Goal: Task Accomplishment & Management: Use online tool/utility

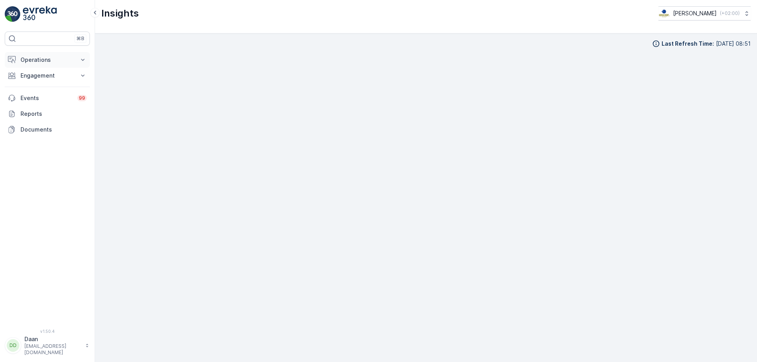
click at [79, 60] on icon at bounding box center [83, 60] width 8 height 8
click at [59, 108] on link "Cockpit" at bounding box center [53, 106] width 73 height 11
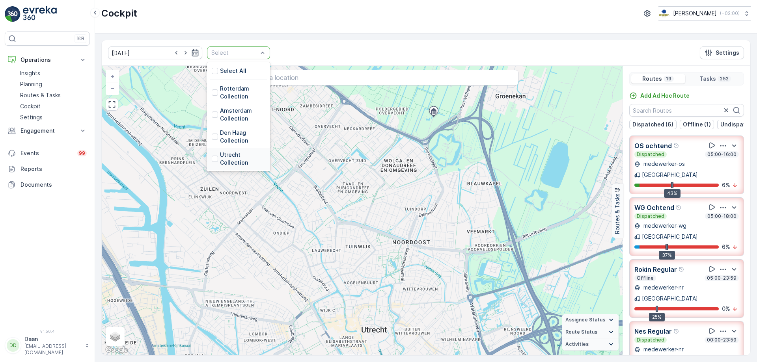
click at [212, 161] on div "Utrecht Collection" at bounding box center [239, 159] width 54 height 16
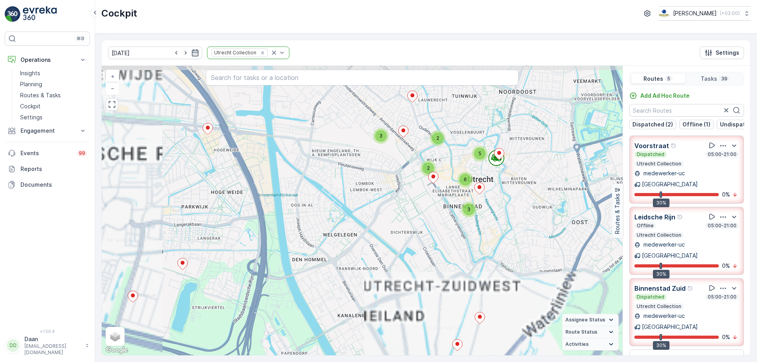
drag, startPoint x: 478, startPoint y: 191, endPoint x: 430, endPoint y: 269, distance: 91.2
click at [430, 269] on div "2 2 2 3 2 5 3 6 + − Satellite Roadmap Terrain Hybrid Leaflet Keyboard shortcuts…" at bounding box center [362, 211] width 521 height 290
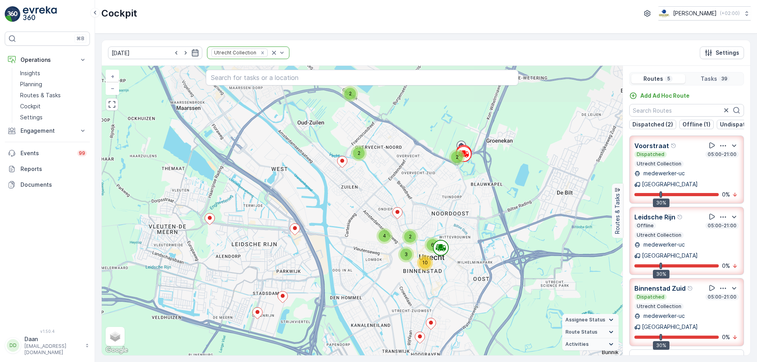
drag, startPoint x: 429, startPoint y: 261, endPoint x: 418, endPoint y: 281, distance: 22.6
click at [418, 281] on div "2 2 2 2 4 3 6 10 + − Satellite Roadmap Terrain Hybrid Leaflet Keyboard shortcut…" at bounding box center [362, 211] width 521 height 290
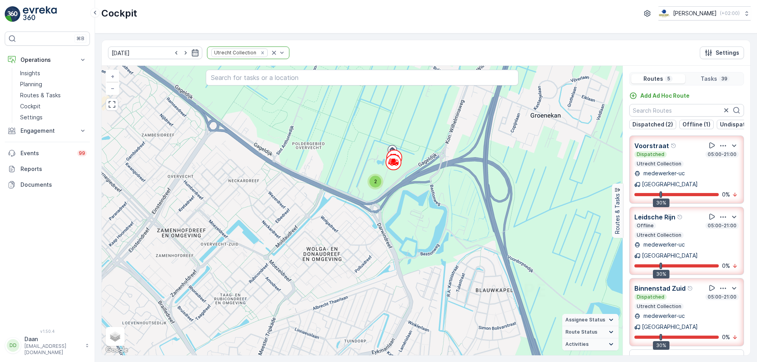
drag, startPoint x: 420, startPoint y: 146, endPoint x: 430, endPoint y: 220, distance: 75.2
click at [430, 220] on div "2 2 2 2 5 2 3 2 + − Satellite Roadmap Terrain Hybrid Leaflet Keyboard shortcuts…" at bounding box center [362, 211] width 521 height 290
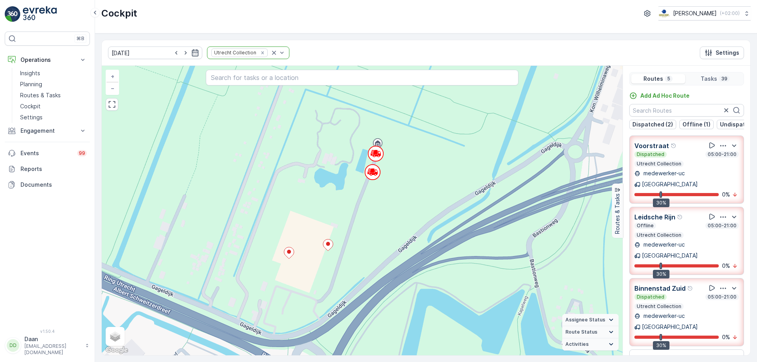
drag, startPoint x: 379, startPoint y: 253, endPoint x: 484, endPoint y: 216, distance: 111.3
click at [484, 217] on div "2 2 2 2 2 + − Satellite Roadmap Terrain Hybrid Leaflet Keyboard shortcuts Map D…" at bounding box center [362, 211] width 521 height 290
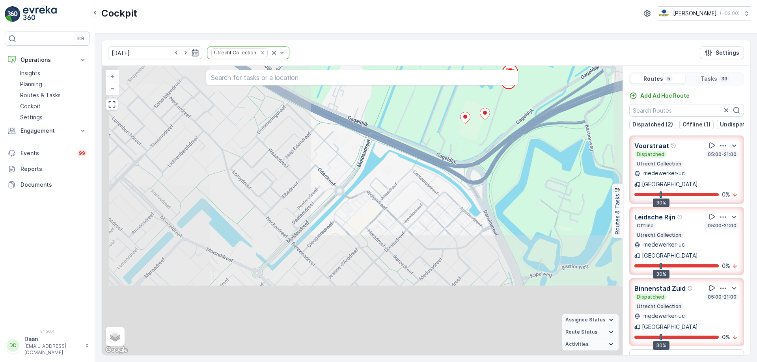
drag, startPoint x: 473, startPoint y: 195, endPoint x: 499, endPoint y: 140, distance: 61.2
click at [498, 141] on div "2 2 2 2 3 2 2 + − Satellite Roadmap Terrain Hybrid Leaflet Keyboard shortcuts M…" at bounding box center [362, 211] width 521 height 290
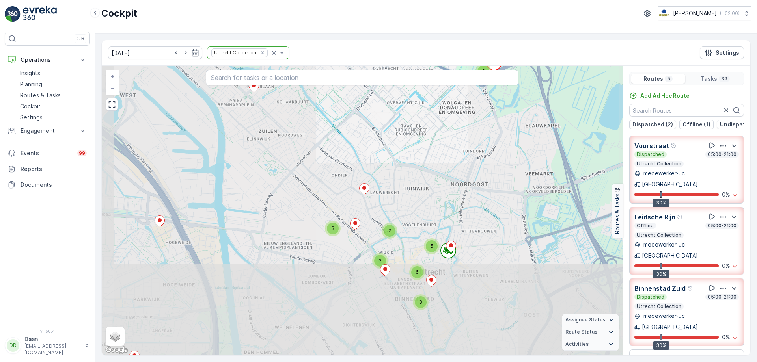
drag, startPoint x: 434, startPoint y: 289, endPoint x: 465, endPoint y: 179, distance: 114.6
click at [465, 179] on div "2 2 2 3 2 2 2 2 2 3 2 5 3 6 + − Satellite Roadmap Terrain Hybrid Leaflet Keyboa…" at bounding box center [362, 211] width 521 height 290
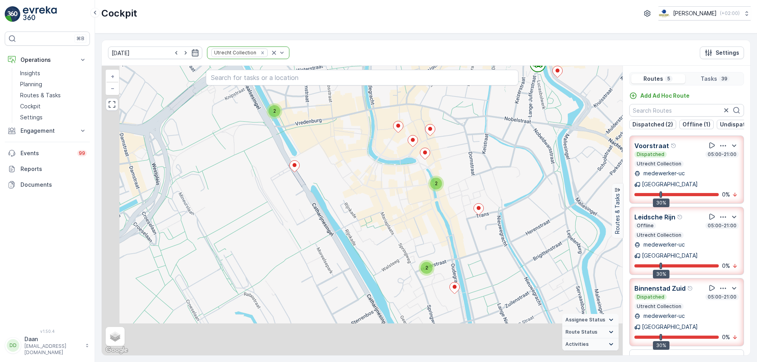
drag, startPoint x: 466, startPoint y: 235, endPoint x: 532, endPoint y: 168, distance: 93.7
click at [532, 168] on div "2 2 2 3 2 2 + − Satellite Roadmap Terrain Hybrid Leaflet Keyboard shortcuts Map…" at bounding box center [362, 211] width 521 height 290
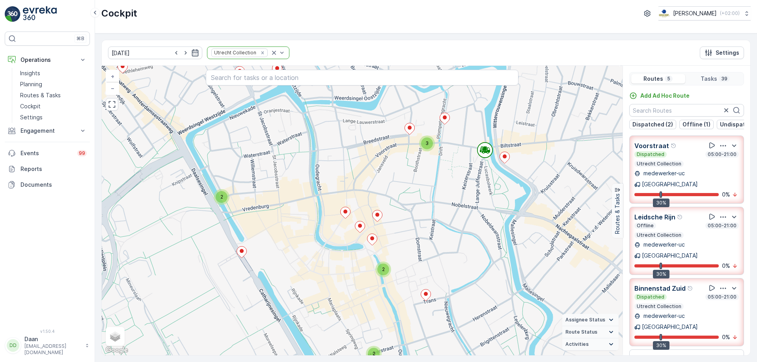
drag, startPoint x: 490, startPoint y: 197, endPoint x: 456, endPoint y: 252, distance: 64.6
click at [457, 256] on div "2 2 2 3 2 2 + − Satellite Roadmap Terrain Hybrid Leaflet Keyboard shortcuts Map…" at bounding box center [362, 211] width 521 height 290
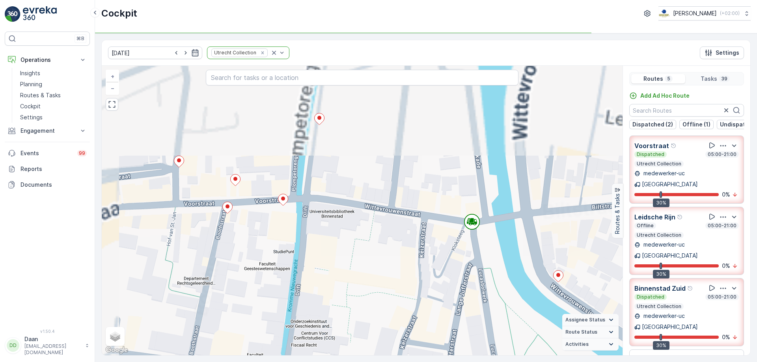
drag, startPoint x: 472, startPoint y: 156, endPoint x: 499, endPoint y: 297, distance: 143.8
click at [499, 297] on div "2 2 + − Satellite Roadmap Terrain Hybrid Leaflet Keyboard shortcuts Map Data Ma…" at bounding box center [362, 211] width 521 height 290
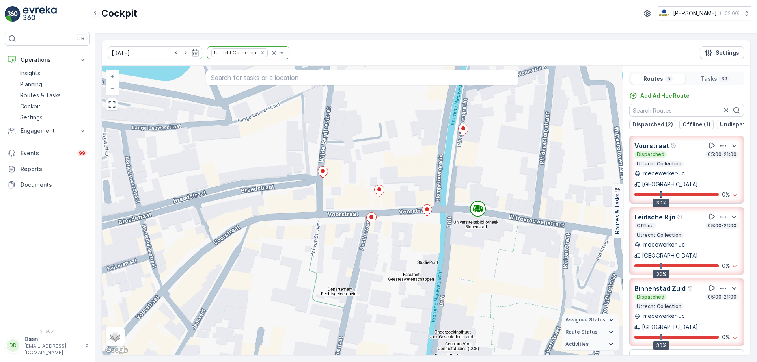
drag, startPoint x: 350, startPoint y: 255, endPoint x: 491, endPoint y: 262, distance: 141.7
click at [491, 262] on div "2 2 + − Satellite Roadmap Terrain Hybrid Leaflet Keyboard shortcuts Map Data Ma…" at bounding box center [362, 211] width 521 height 290
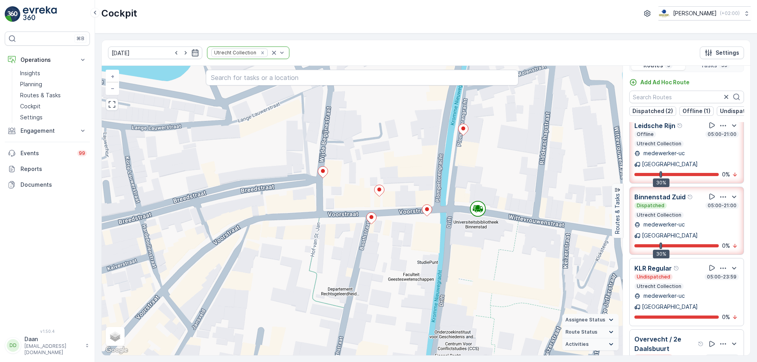
scroll to position [20, 0]
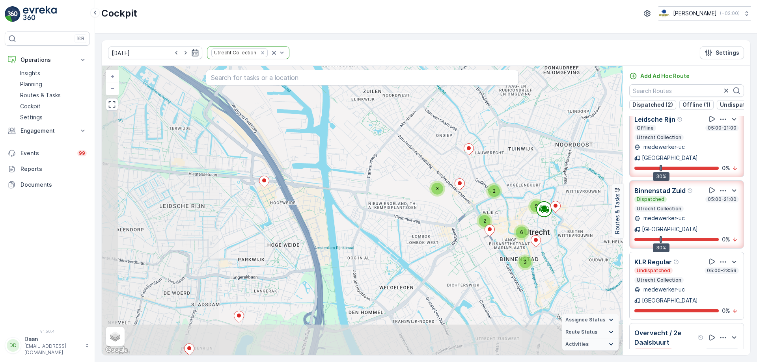
drag, startPoint x: 536, startPoint y: 240, endPoint x: 542, endPoint y: 228, distance: 13.6
click at [542, 228] on div "2 2 2 3 2 2 2 2 2 3 2 5 3 6 + − Satellite Roadmap Terrain Hybrid Leaflet Keyboa…" at bounding box center [362, 211] width 521 height 290
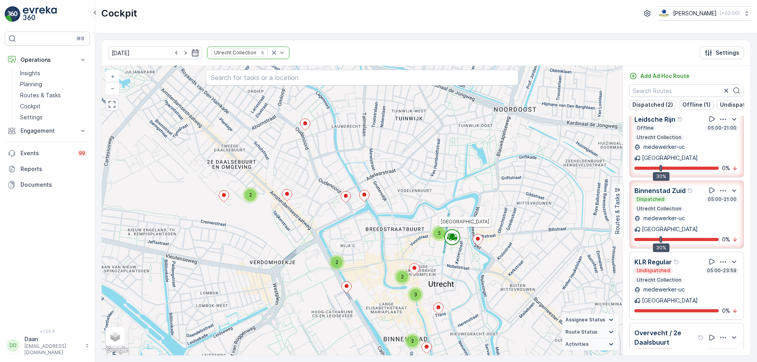
drag, startPoint x: 535, startPoint y: 233, endPoint x: 450, endPoint y: 278, distance: 96.5
click at [450, 278] on div "2 2 2 2 5 2 3 2 [GEOGRAPHIC_DATA] + − Satellite Roadmap Terrain Hybrid Leaflet …" at bounding box center [362, 211] width 521 height 290
click at [39, 12] on img at bounding box center [40, 14] width 34 height 16
